Goal: Task Accomplishment & Management: Manage account settings

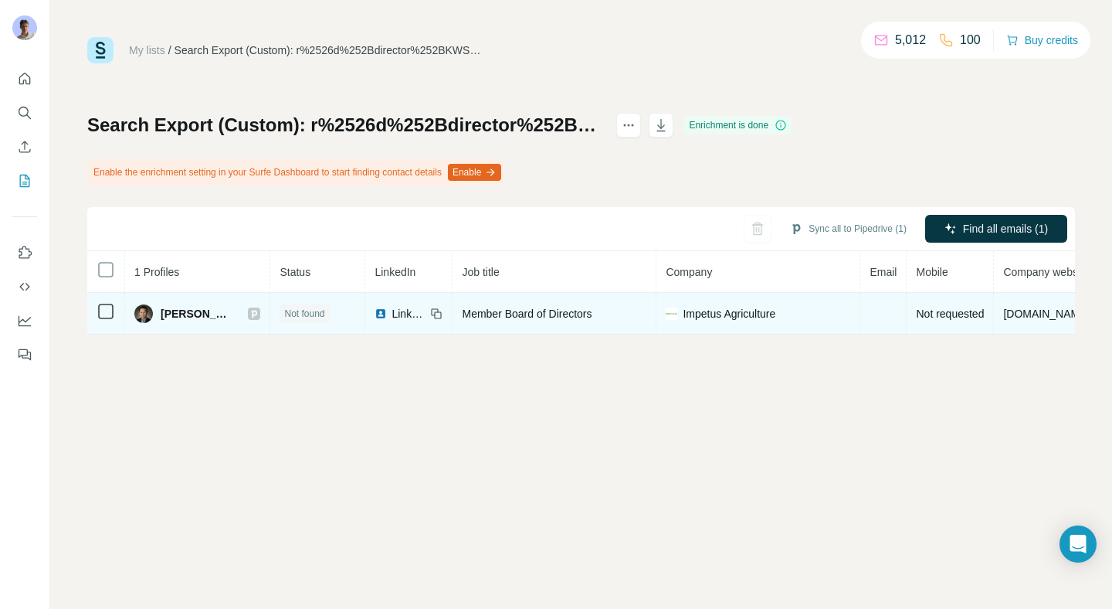
click at [861, 318] on td at bounding box center [884, 314] width 46 height 42
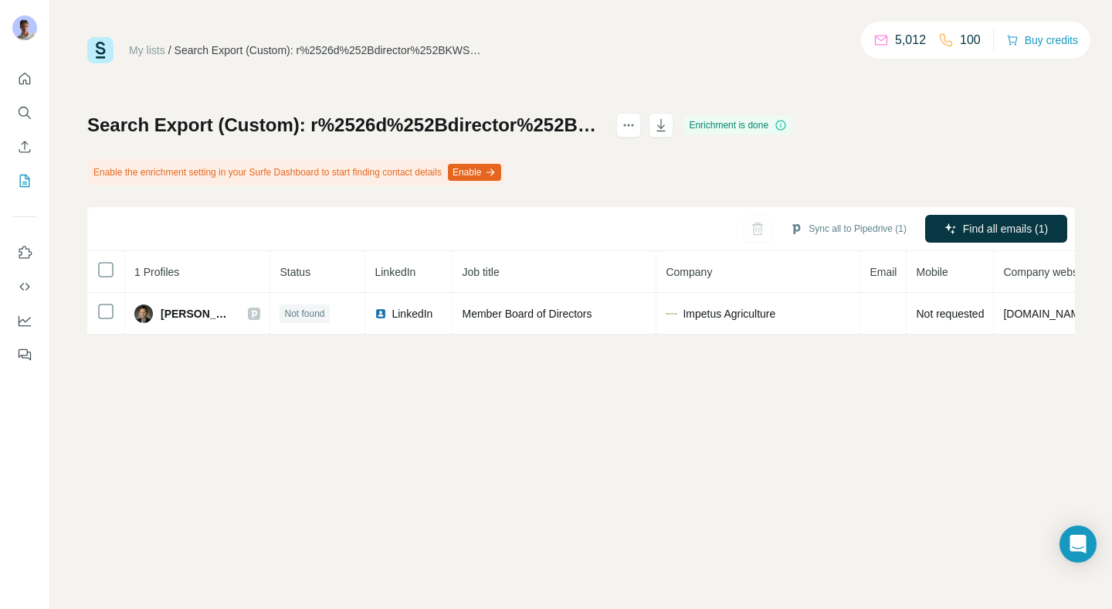
click at [144, 40] on div "My lists / Search Export (Custom): r%2526d%252Bdirector%252BKWS - [DATE] 15:55" at bounding box center [285, 50] width 396 height 26
click at [147, 46] on link "My lists" at bounding box center [147, 50] width 36 height 12
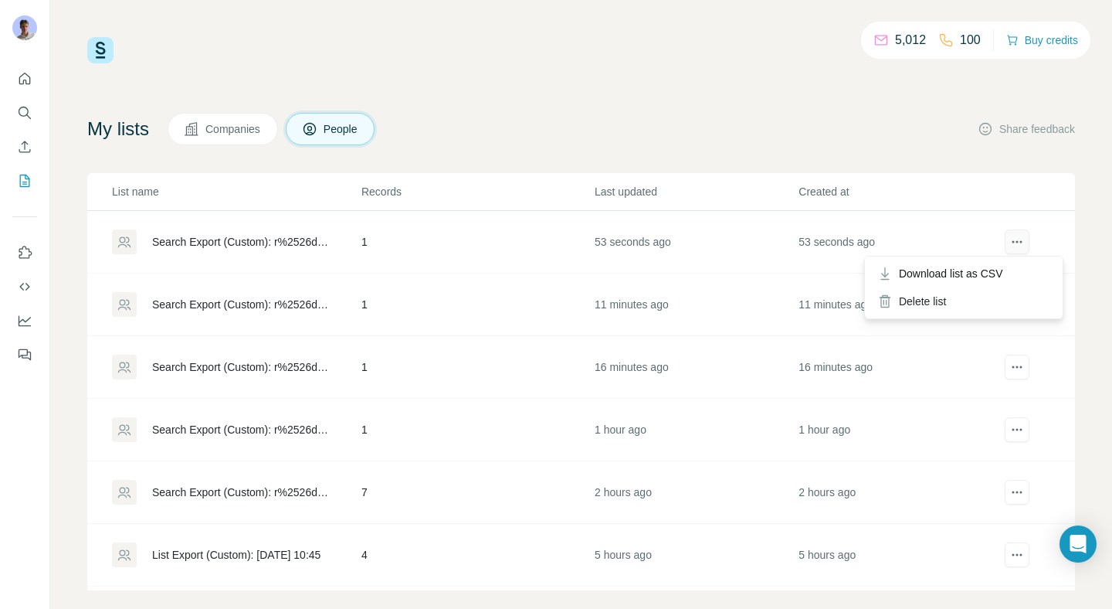
click at [1014, 235] on icon "actions" at bounding box center [1017, 241] width 15 height 15
click at [1020, 239] on icon "actions" at bounding box center [1017, 241] width 15 height 15
click at [276, 304] on div "Search Export (Custom): r%2526d%252Bdirector%252BLimagrain - [DATE] 15:45" at bounding box center [243, 304] width 183 height 15
